Goal: Navigation & Orientation: Find specific page/section

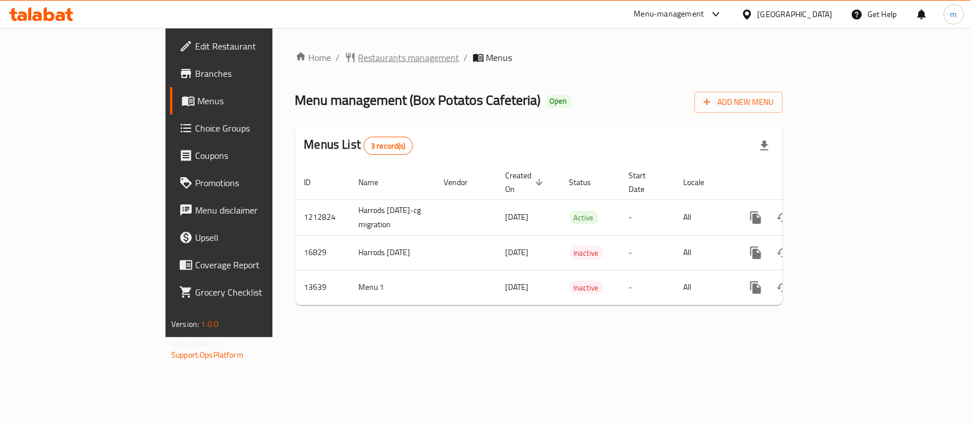
click at [358, 60] on span "Restaurants management" at bounding box center [408, 58] width 101 height 14
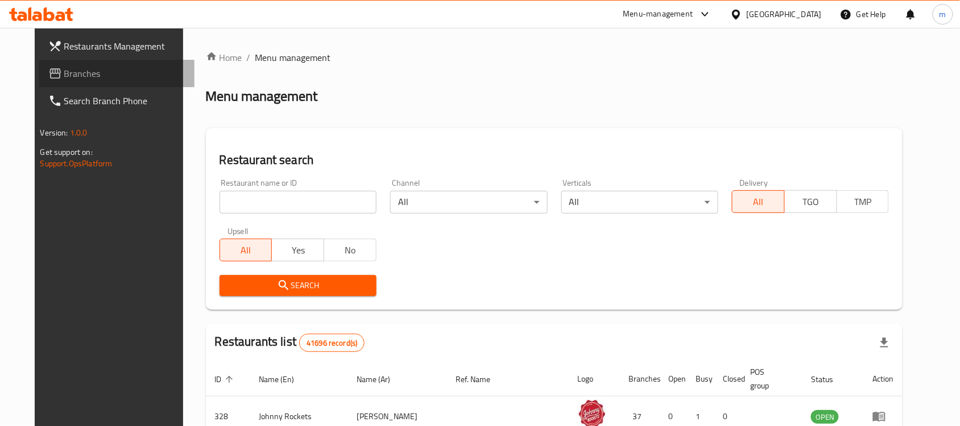
click at [64, 71] on span "Branches" at bounding box center [125, 74] width 122 height 14
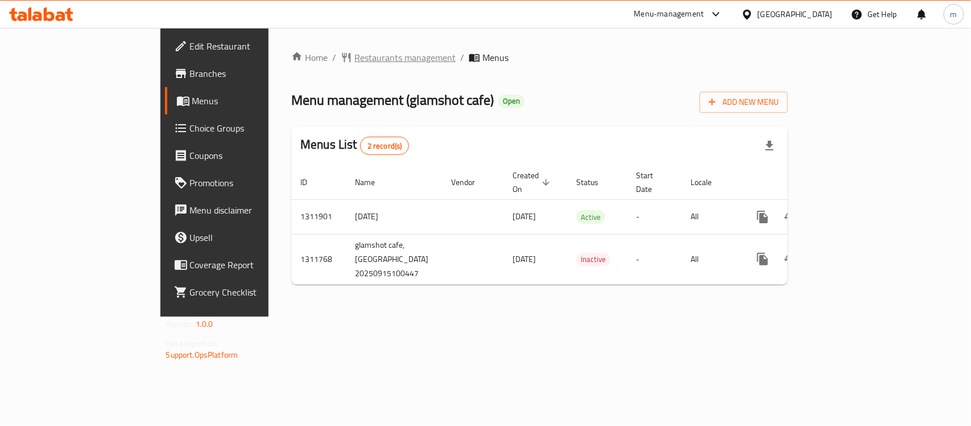
click at [354, 61] on span "Restaurants management" at bounding box center [404, 58] width 101 height 14
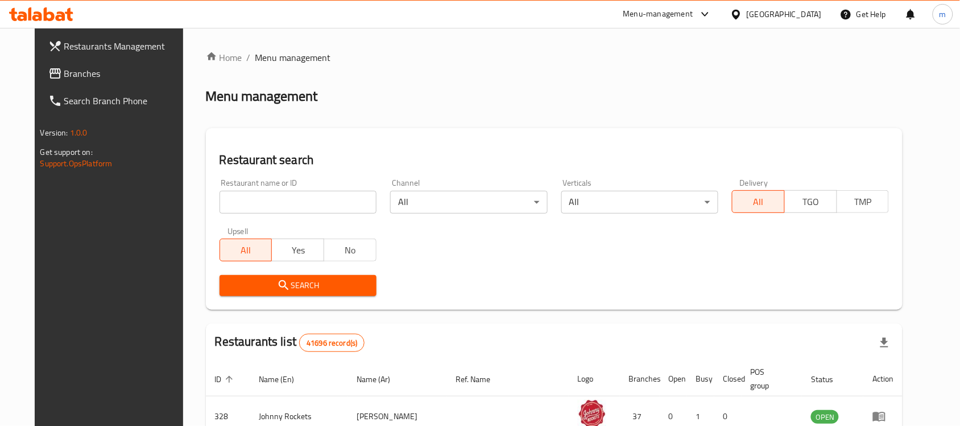
drag, startPoint x: 61, startPoint y: 78, endPoint x: 86, endPoint y: 92, distance: 28.3
click at [64, 78] on span "Branches" at bounding box center [125, 74] width 122 height 14
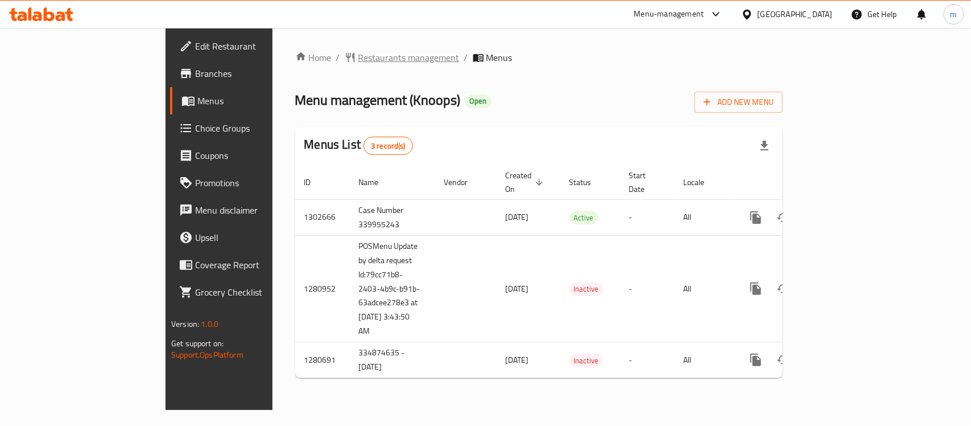
click at [358, 56] on span "Restaurants management" at bounding box center [408, 58] width 101 height 14
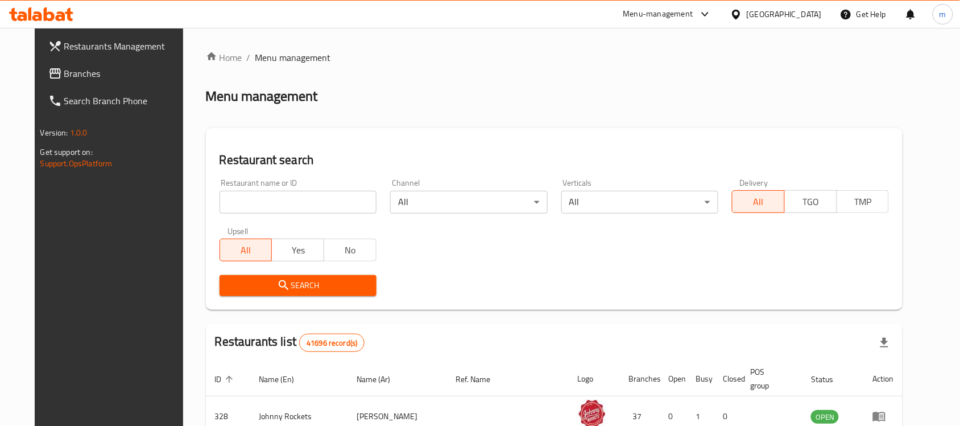
click at [72, 75] on span "Branches" at bounding box center [125, 74] width 122 height 14
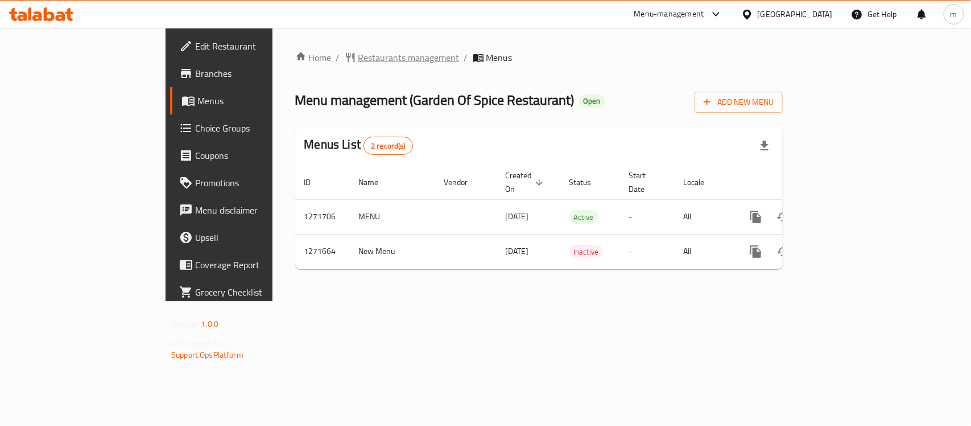
click at [358, 59] on span "Restaurants management" at bounding box center [408, 58] width 101 height 14
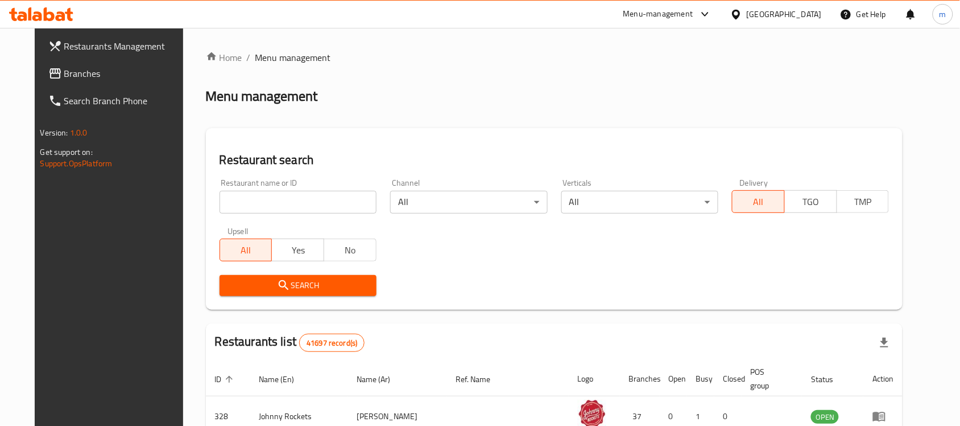
click at [66, 73] on span "Branches" at bounding box center [125, 74] width 122 height 14
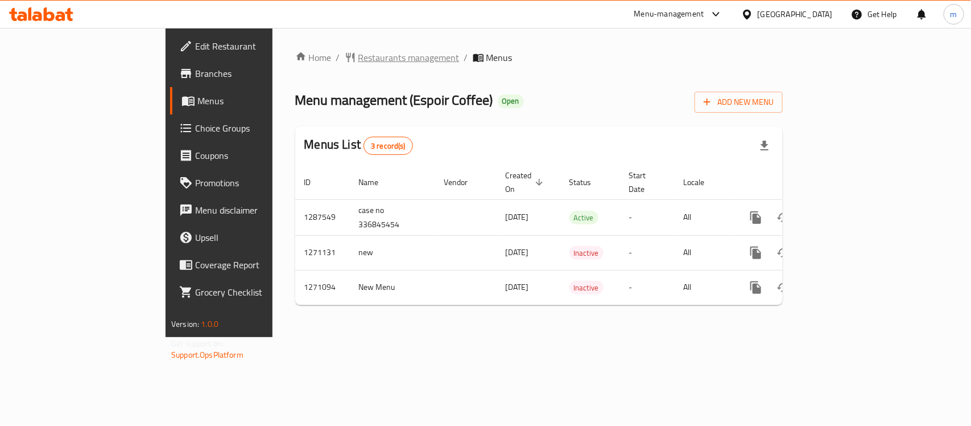
click at [358, 56] on span "Restaurants management" at bounding box center [408, 58] width 101 height 14
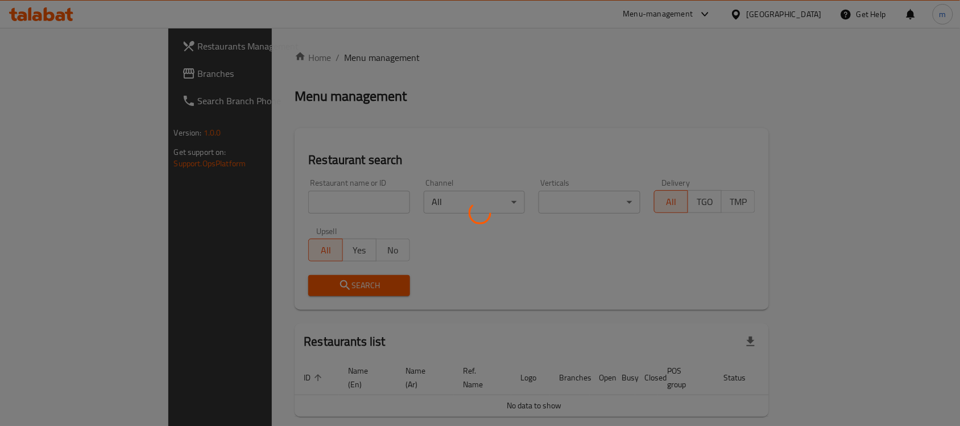
click at [92, 69] on div at bounding box center [480, 213] width 960 height 426
click at [72, 70] on div at bounding box center [480, 213] width 960 height 426
click at [63, 73] on div at bounding box center [480, 213] width 960 height 426
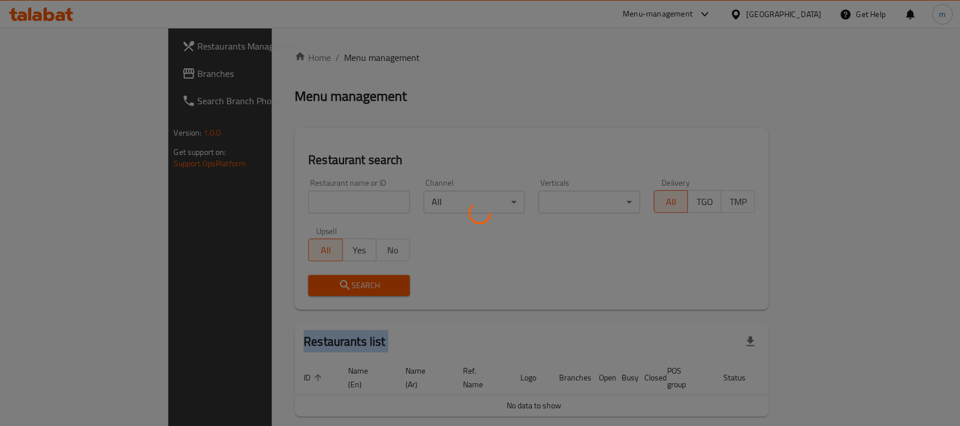
click at [63, 73] on div at bounding box center [480, 213] width 960 height 426
click at [411, 86] on div at bounding box center [480, 213] width 960 height 426
click at [33, 77] on div at bounding box center [480, 213] width 960 height 426
click at [64, 75] on div at bounding box center [480, 213] width 960 height 426
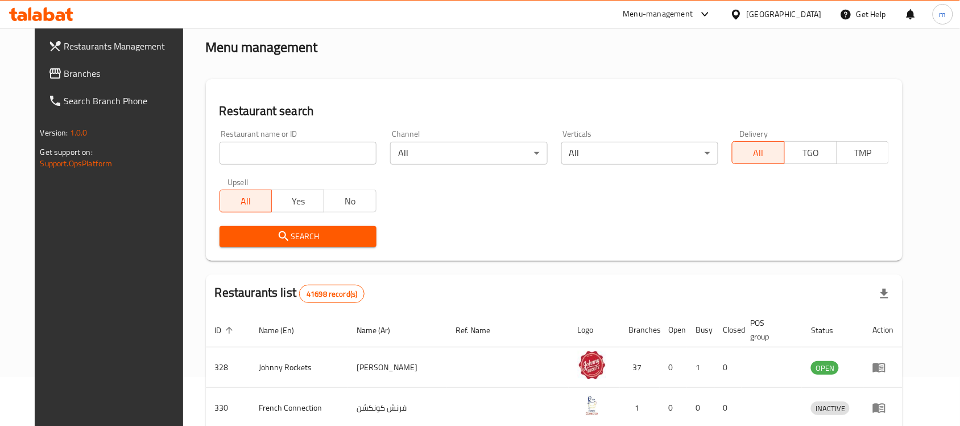
scroll to position [71, 0]
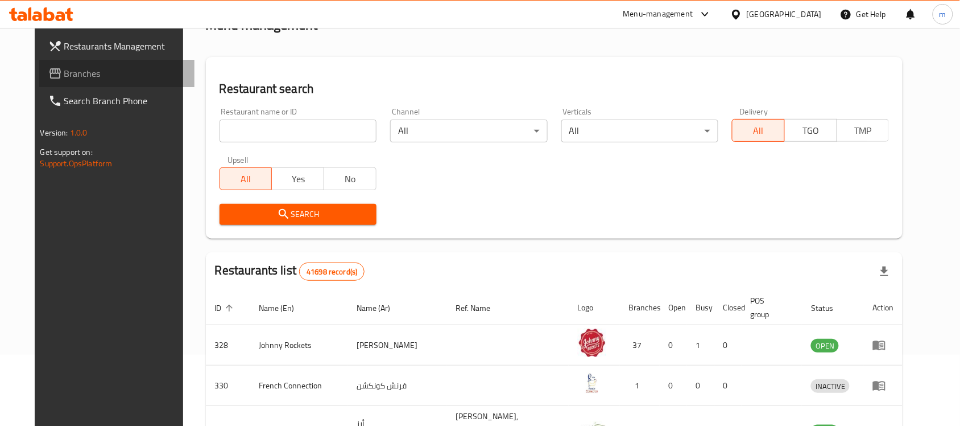
click at [64, 79] on span "Branches" at bounding box center [125, 74] width 122 height 14
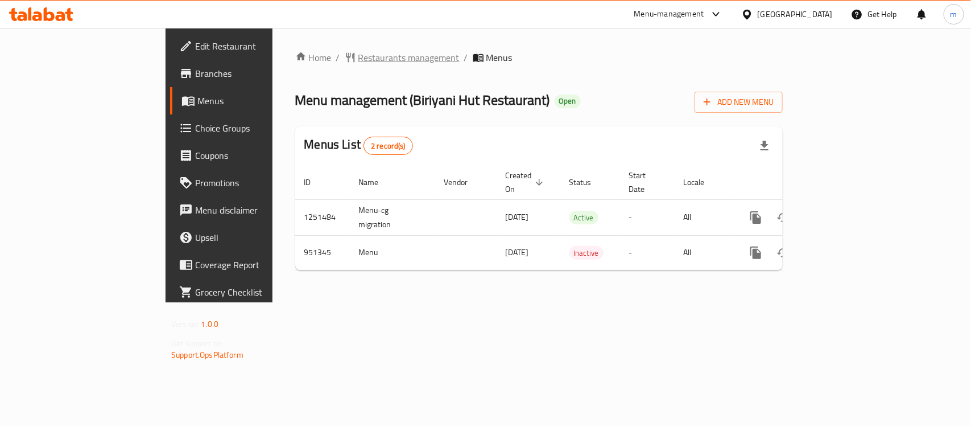
click at [358, 55] on span "Restaurants management" at bounding box center [408, 58] width 101 height 14
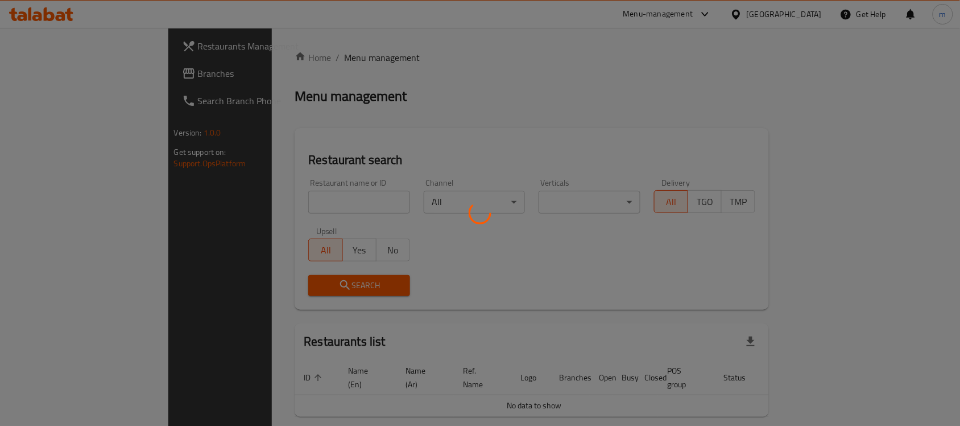
click at [48, 77] on div at bounding box center [480, 213] width 960 height 426
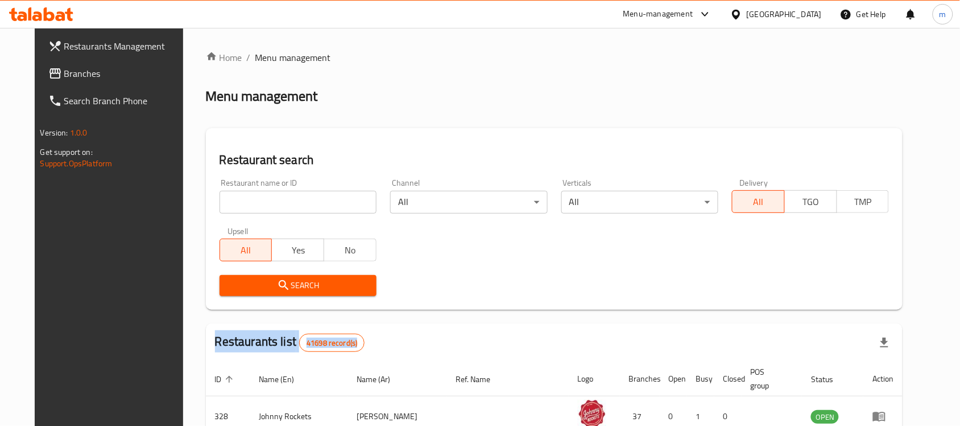
click at [64, 77] on span "Branches" at bounding box center [125, 74] width 122 height 14
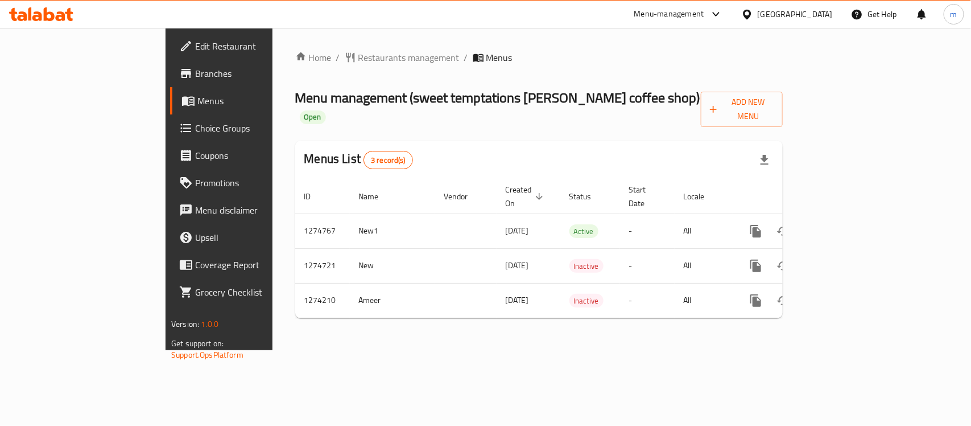
click at [769, 15] on div "[GEOGRAPHIC_DATA]" at bounding box center [795, 14] width 75 height 13
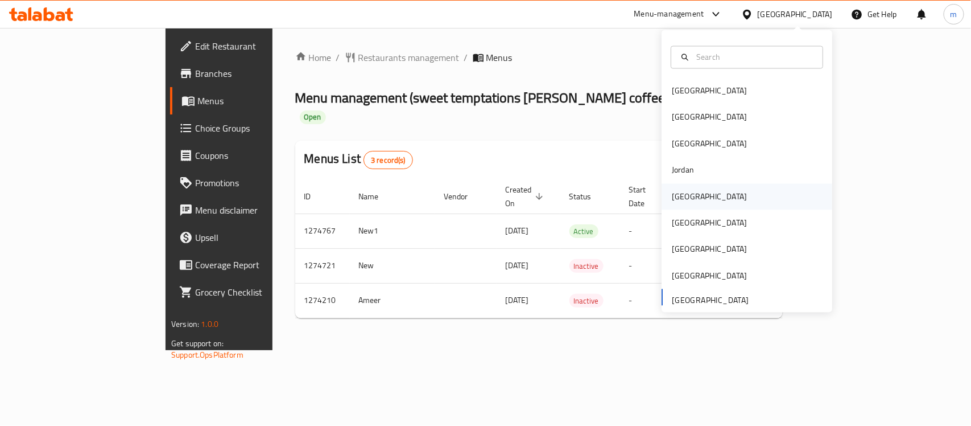
click at [677, 193] on div "[GEOGRAPHIC_DATA]" at bounding box center [709, 196] width 75 height 13
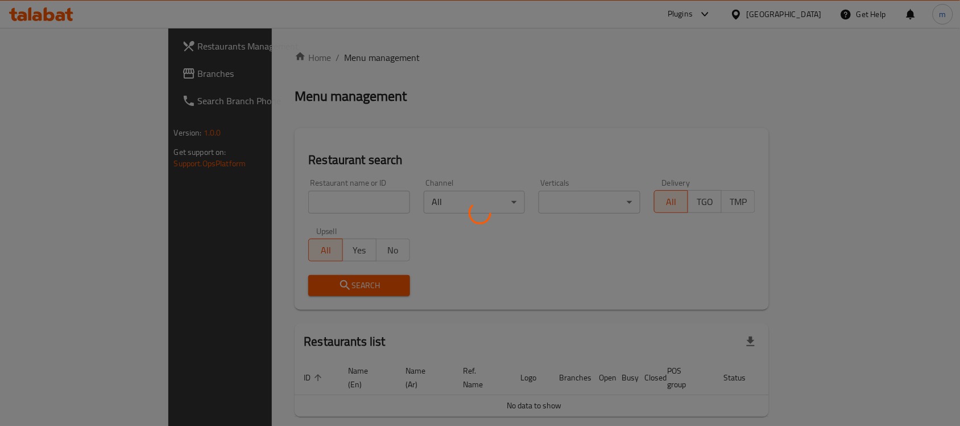
click at [52, 83] on div at bounding box center [480, 213] width 960 height 426
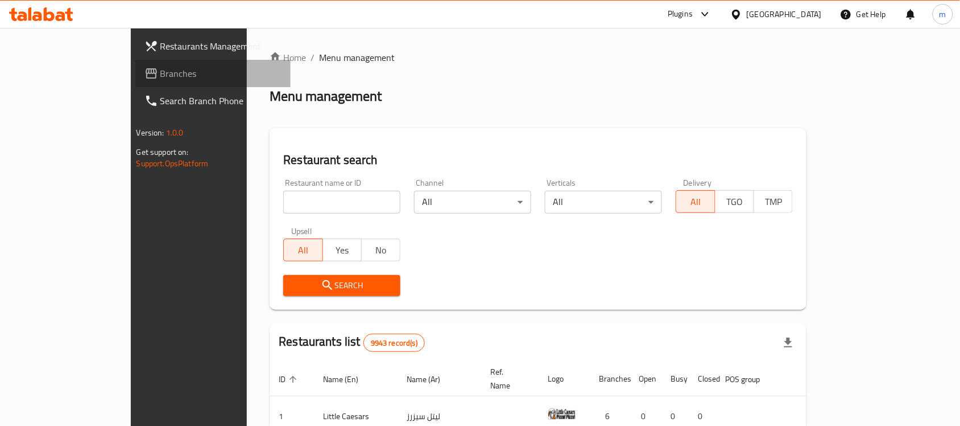
click at [135, 83] on link "Branches" at bounding box center [213, 73] width 156 height 27
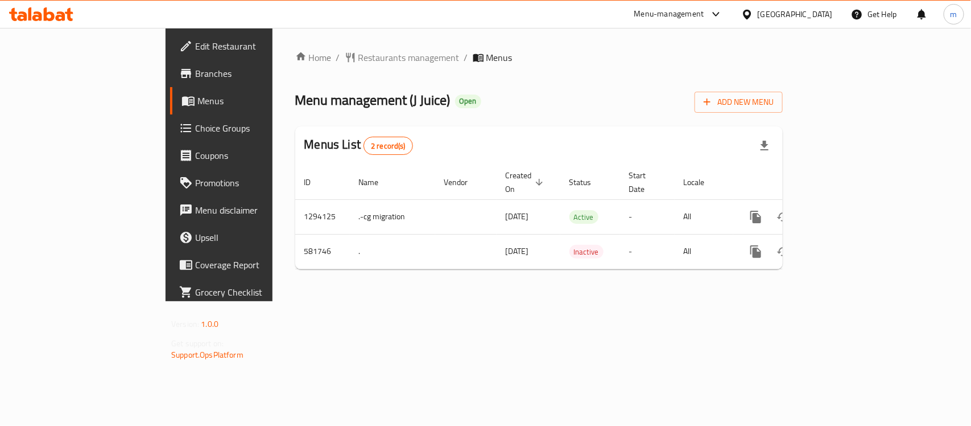
click at [831, 15] on div "[GEOGRAPHIC_DATA]" at bounding box center [795, 14] width 75 height 13
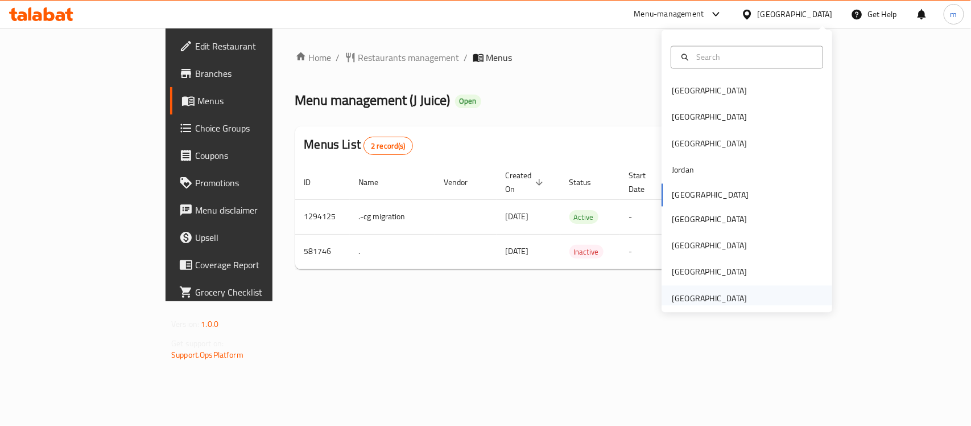
click at [702, 302] on div "[GEOGRAPHIC_DATA]" at bounding box center [709, 298] width 75 height 13
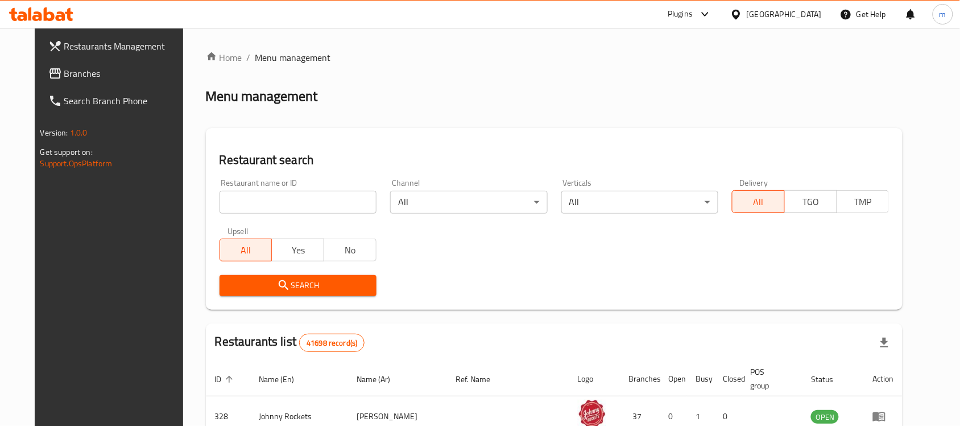
click at [55, 76] on div at bounding box center [480, 213] width 960 height 426
click at [64, 76] on span "Branches" at bounding box center [125, 74] width 122 height 14
